Goal: Task Accomplishment & Management: Manage account settings

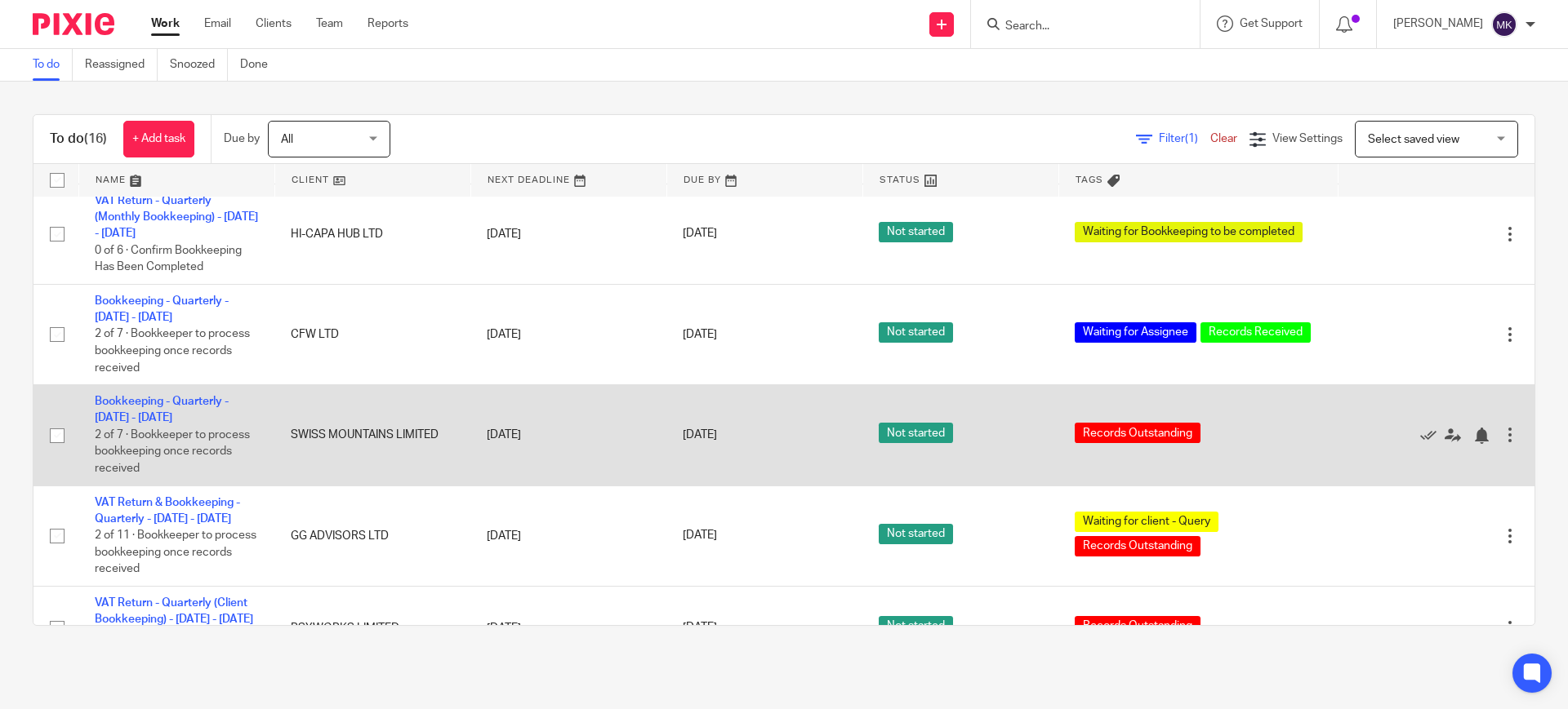
scroll to position [686, 0]
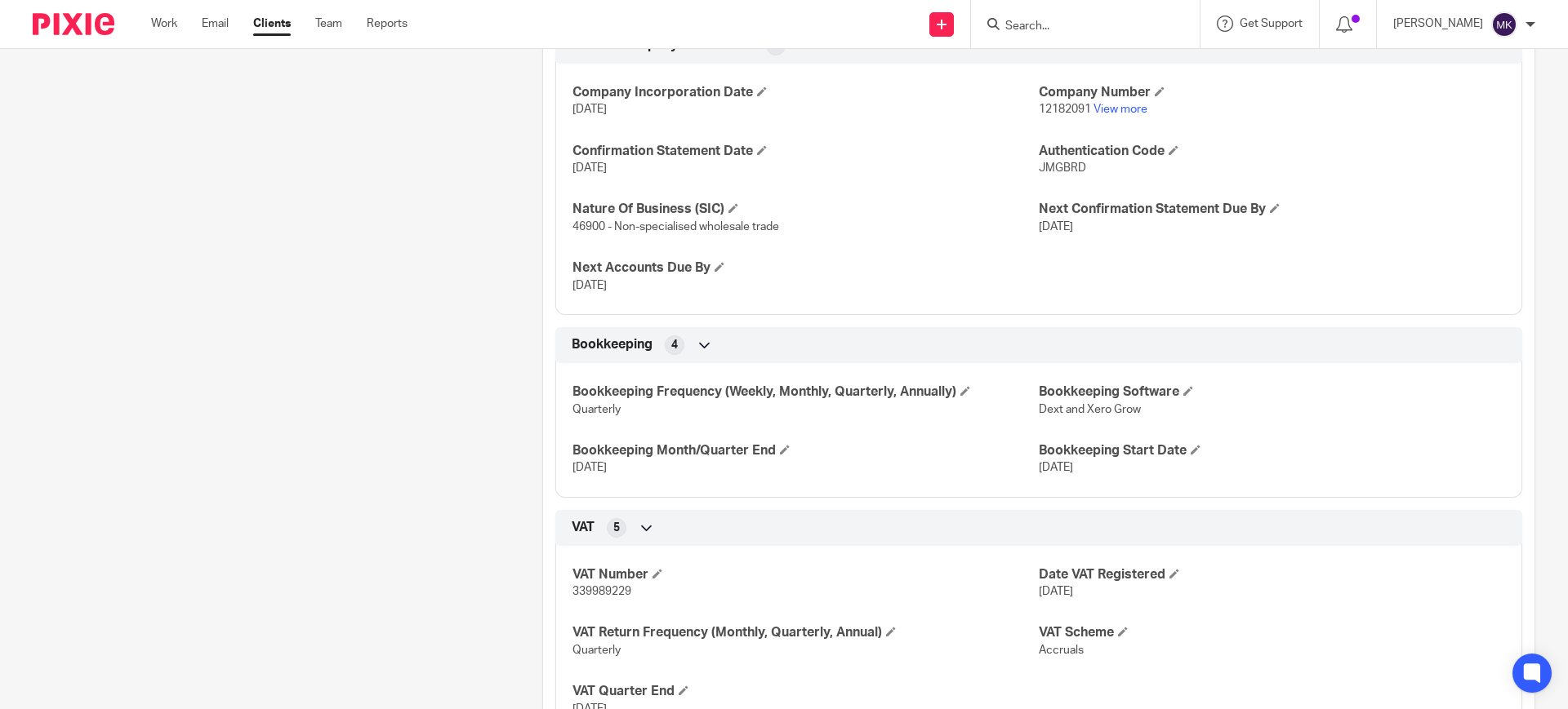
scroll to position [818, 0]
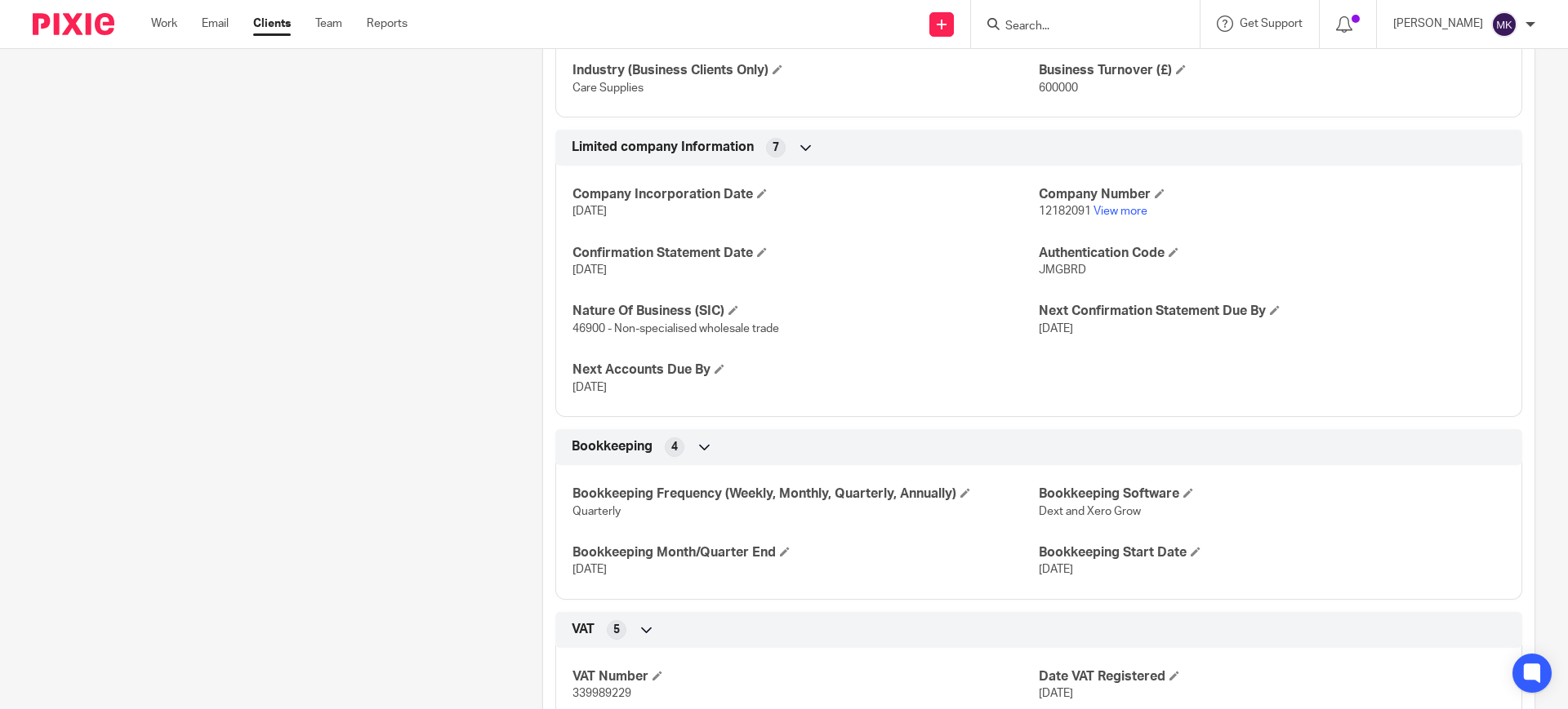
click at [1049, 16] on form at bounding box center [1090, 24] width 174 height 21
click at [1057, 28] on input "Search" at bounding box center [1077, 27] width 147 height 15
type input "897"
click at [1094, 209] on link "View more" at bounding box center [1120, 211] width 54 height 11
click at [1132, 23] on input "Search" at bounding box center [1077, 27] width 147 height 15
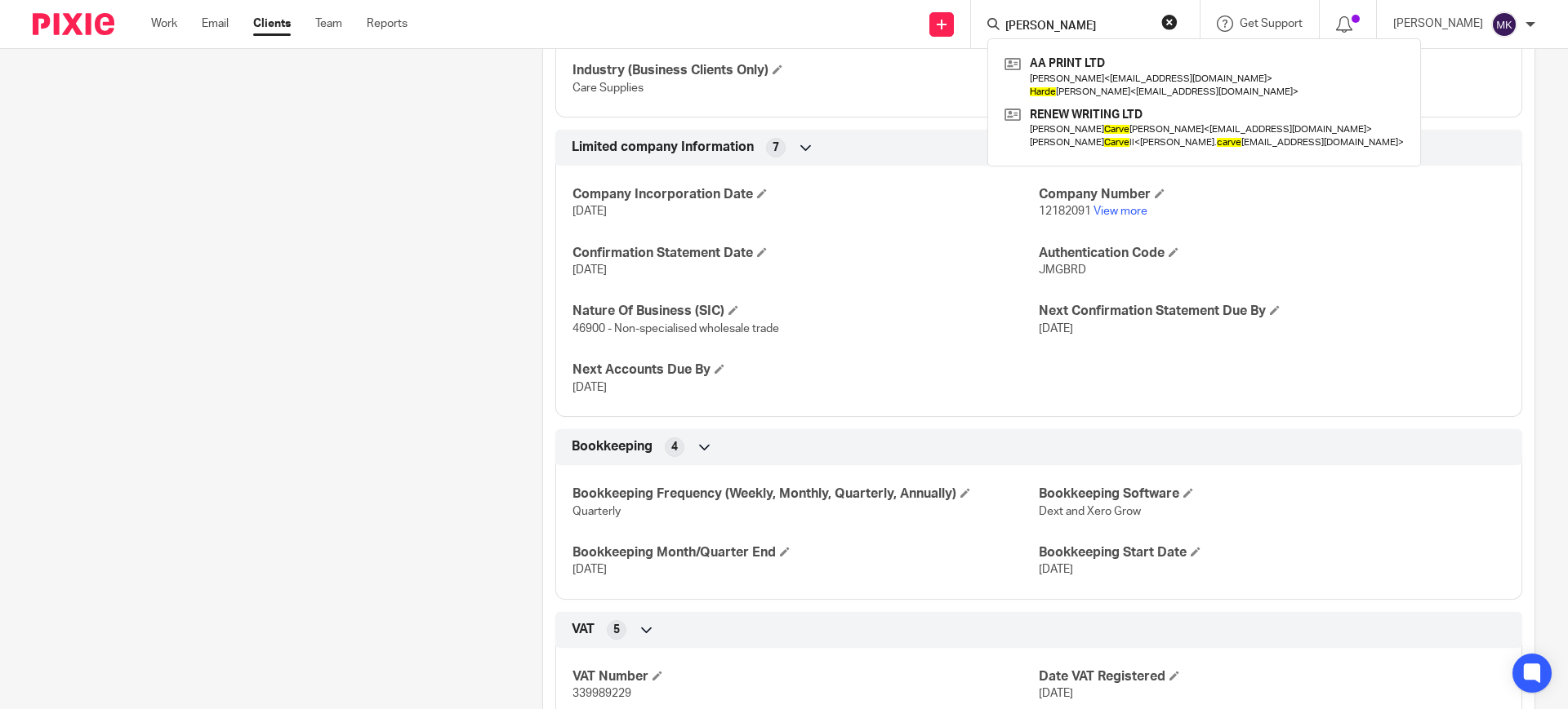
type input "harve"
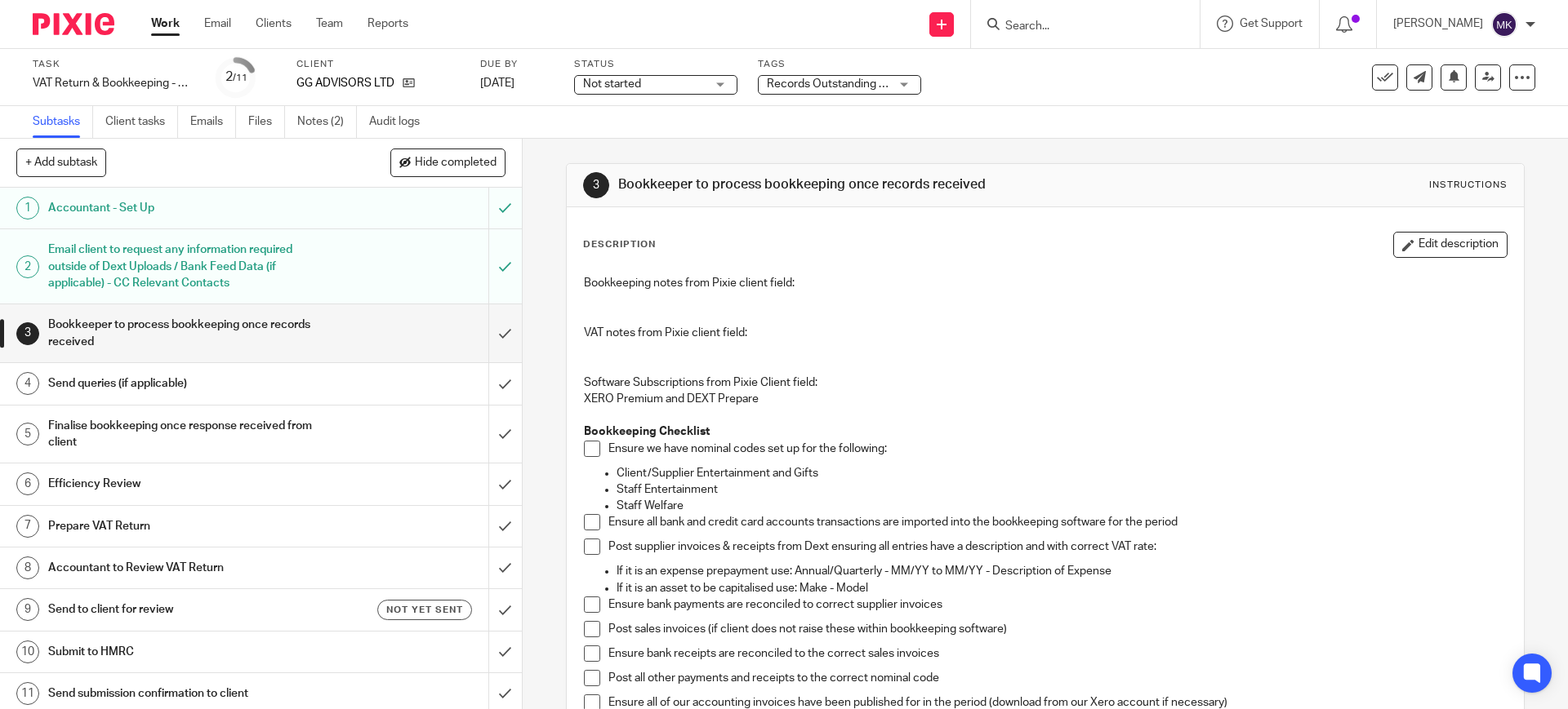
click at [821, 85] on span "Records Outstanding + 1" at bounding box center [831, 84] width 128 height 11
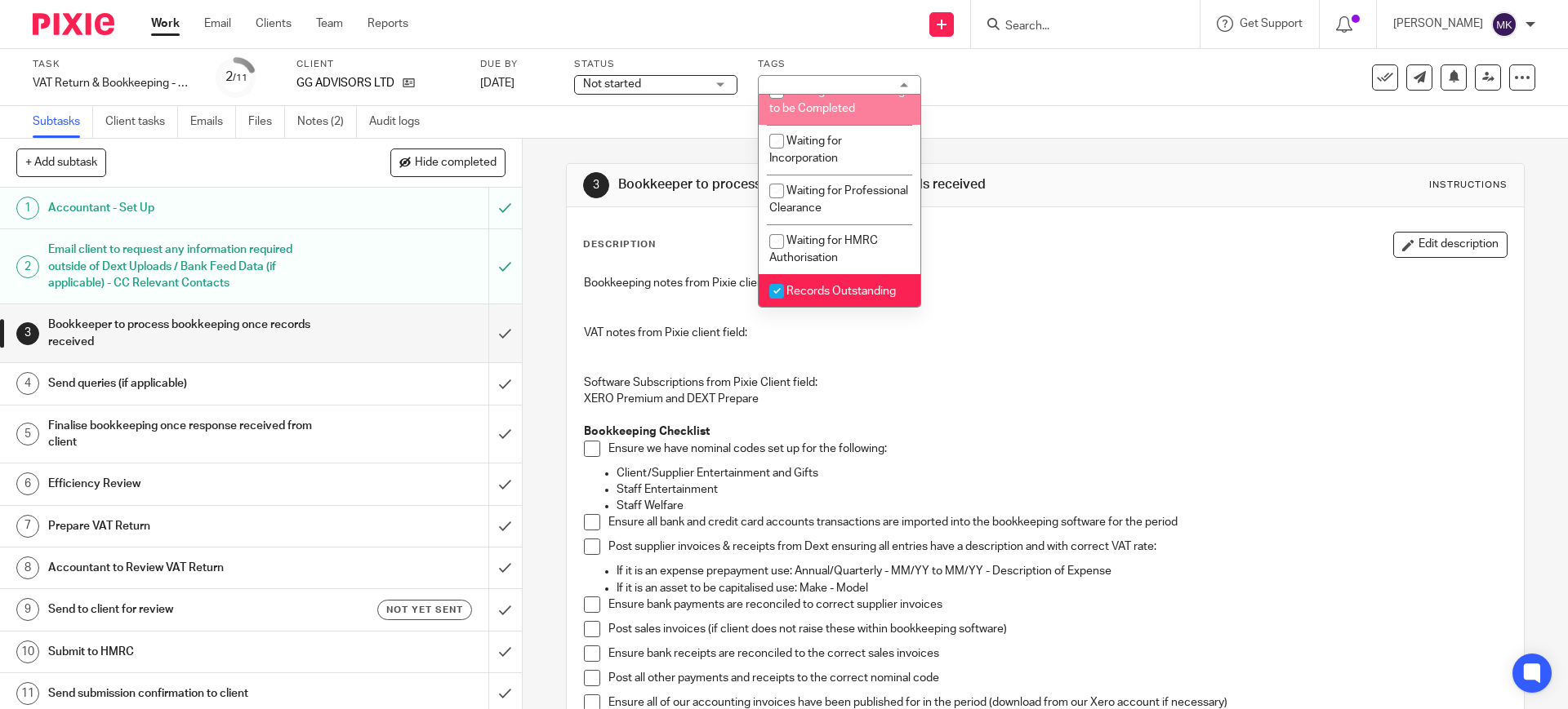
scroll to position [204, 0]
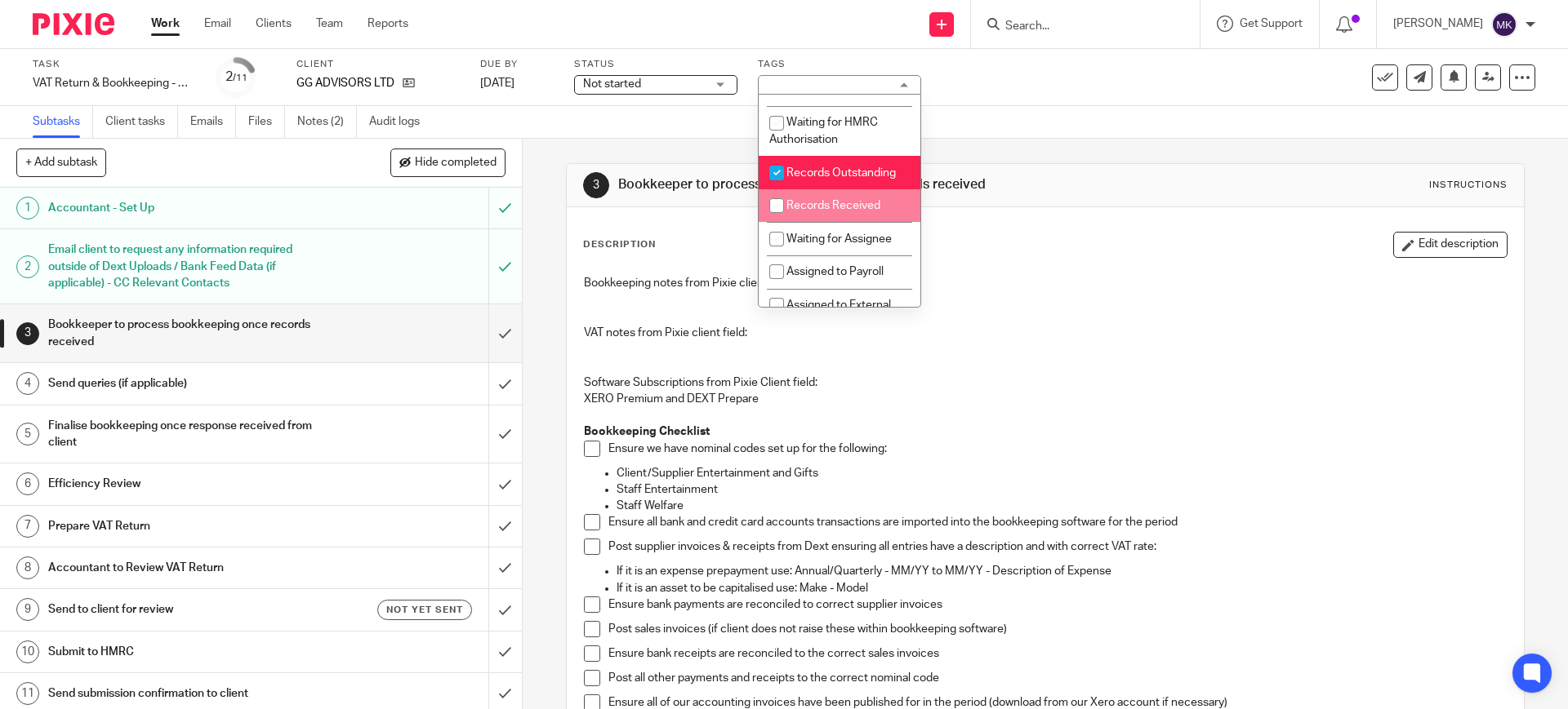
drag, startPoint x: 846, startPoint y: 236, endPoint x: 842, endPoint y: 191, distance: 45.2
click at [846, 211] on span "Records Received" at bounding box center [833, 206] width 94 height 11
checkbox input "true"
click at [842, 189] on li "Records Outstanding" at bounding box center [839, 173] width 162 height 34
checkbox input "false"
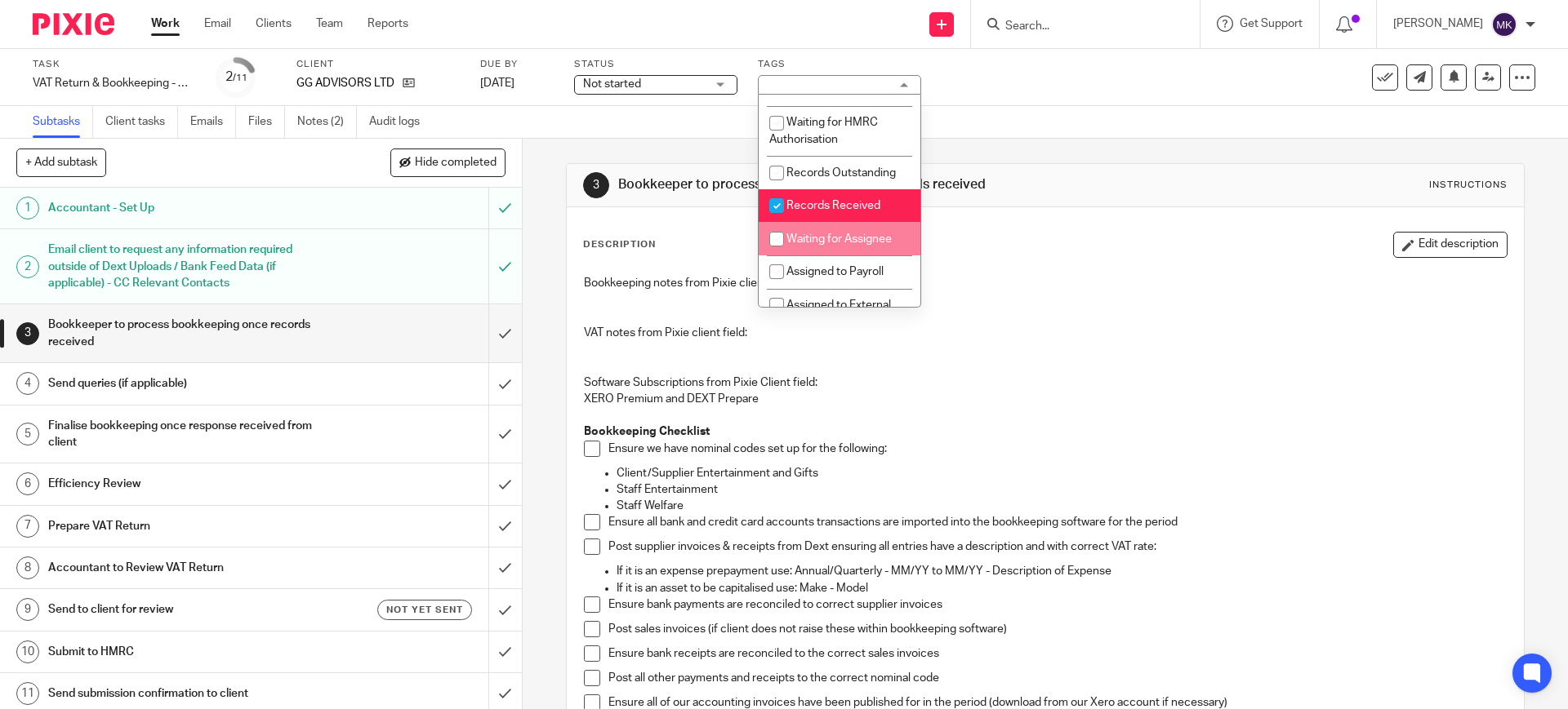
drag, startPoint x: 831, startPoint y: 277, endPoint x: 827, endPoint y: 266, distance: 11.7
click at [831, 245] on span "Waiting for Assignee" at bounding box center [839, 239] width 105 height 11
checkbox input "true"
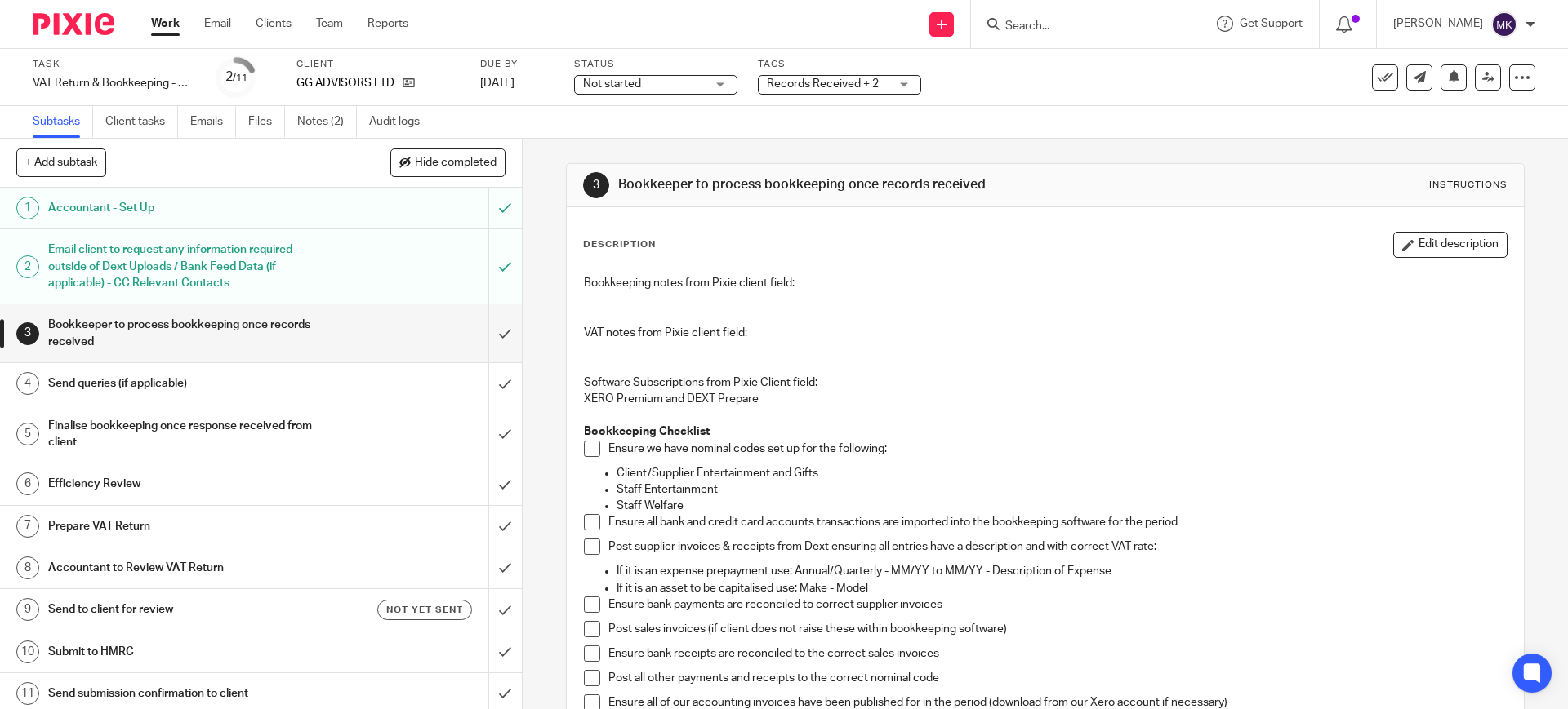
drag, startPoint x: 647, startPoint y: 133, endPoint x: 417, endPoint y: 0, distance: 265.7
click at [634, 132] on div "Subtasks Client tasks Emails Files Notes (2) Audit logs" at bounding box center [784, 122] width 1568 height 33
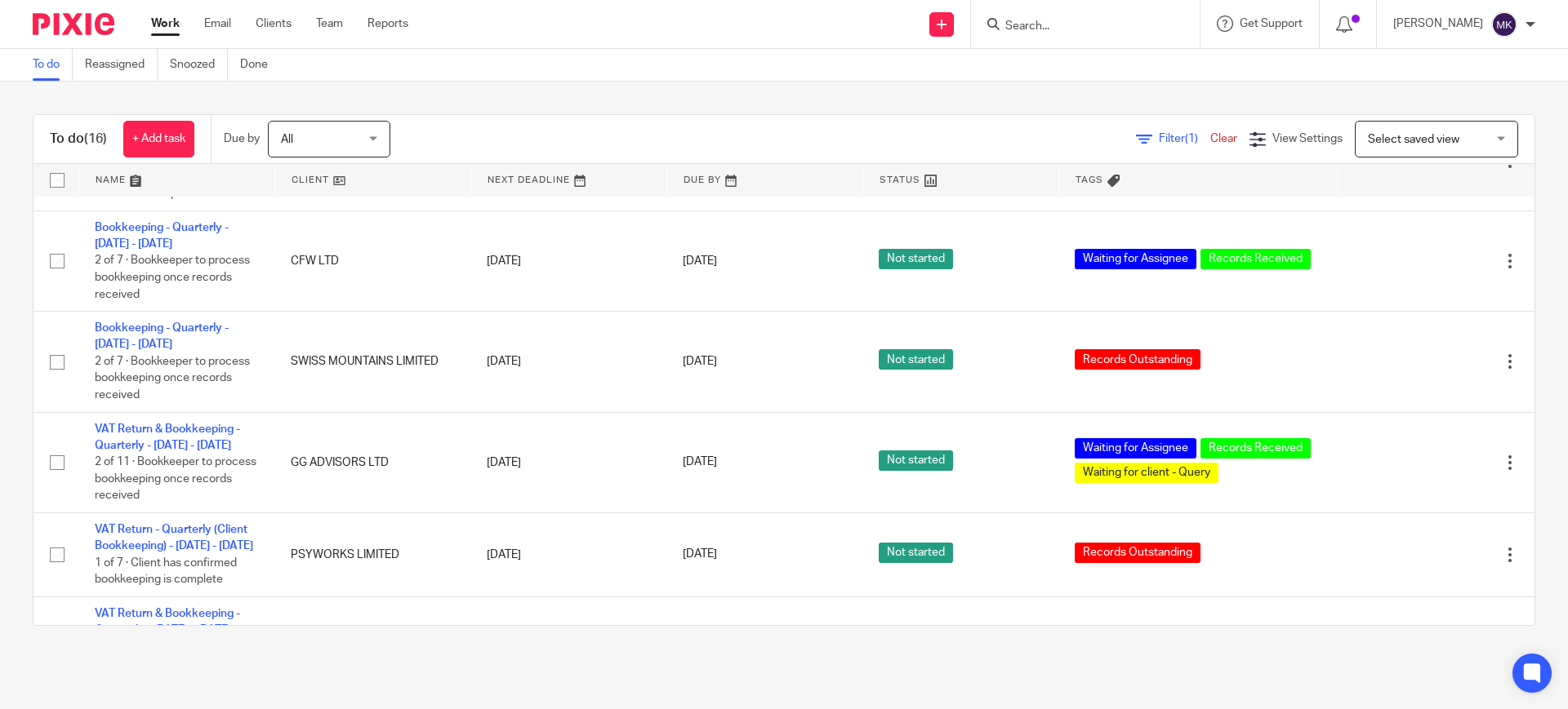
scroll to position [686, 0]
